Goal: Check status

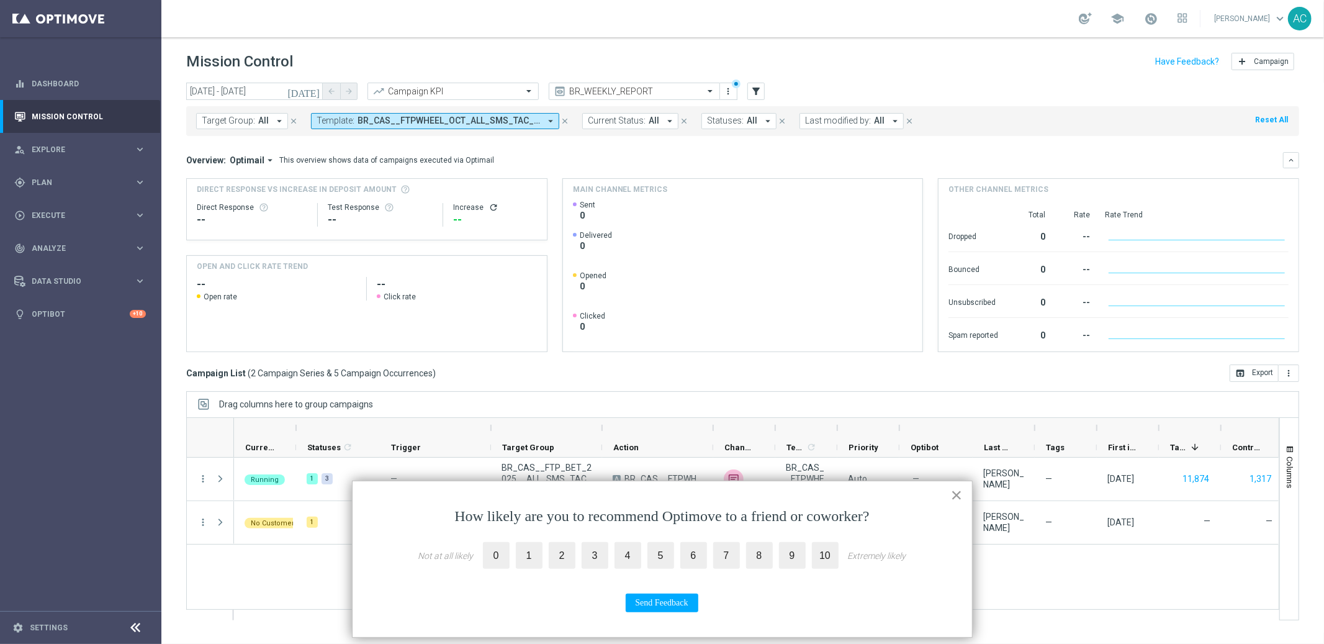
click at [961, 494] on button "×" at bounding box center [957, 495] width 12 height 20
